Goal: Go to known website: Access a specific website the user already knows

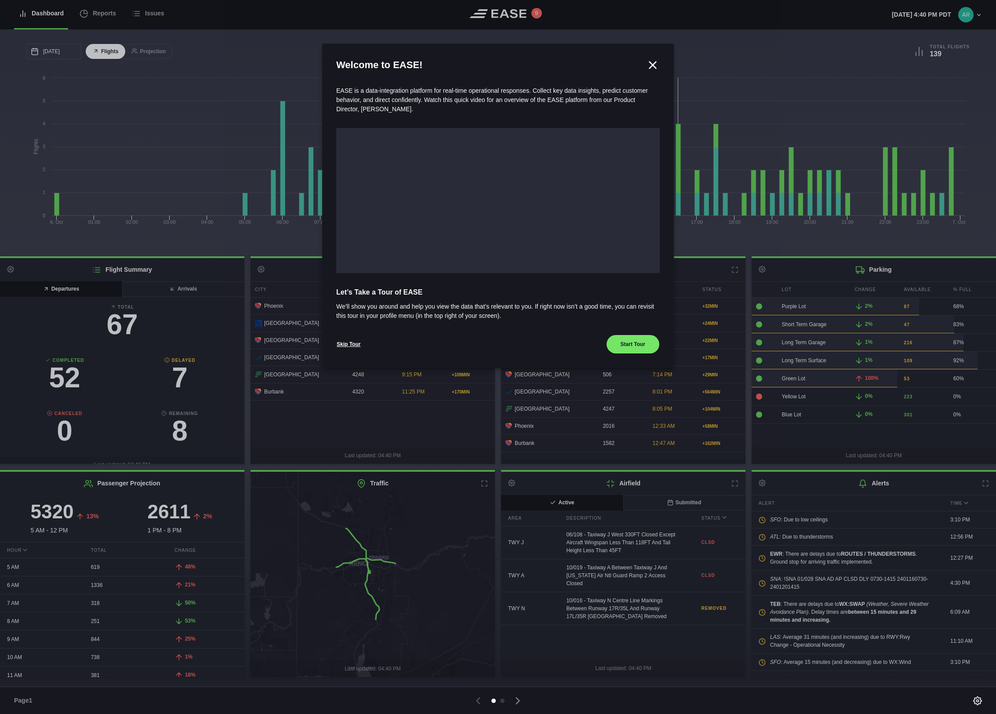
click at [651, 63] on icon at bounding box center [653, 65] width 7 height 7
click at [653, 61] on icon at bounding box center [652, 64] width 13 height 13
